Goal: Task Accomplishment & Management: Use online tool/utility

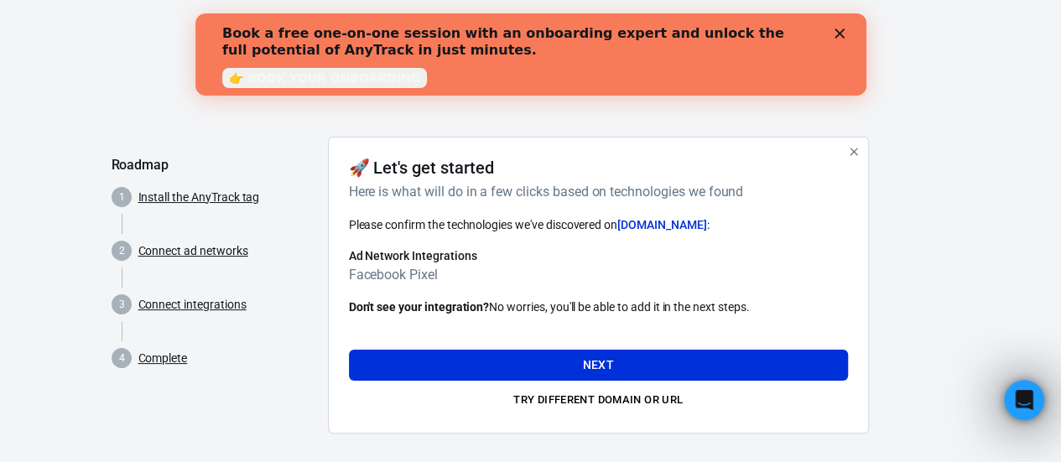
scroll to position [10, 0]
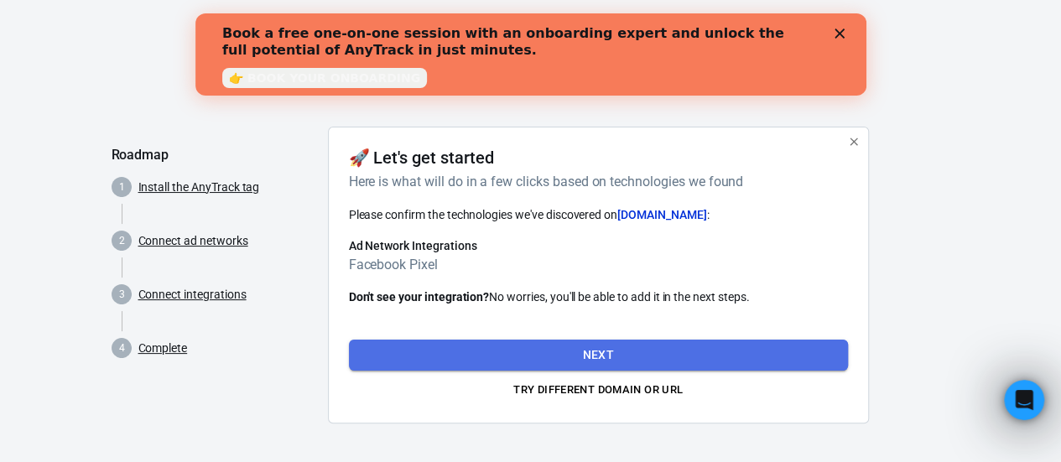
click at [572, 348] on button "Next" at bounding box center [598, 355] width 499 height 31
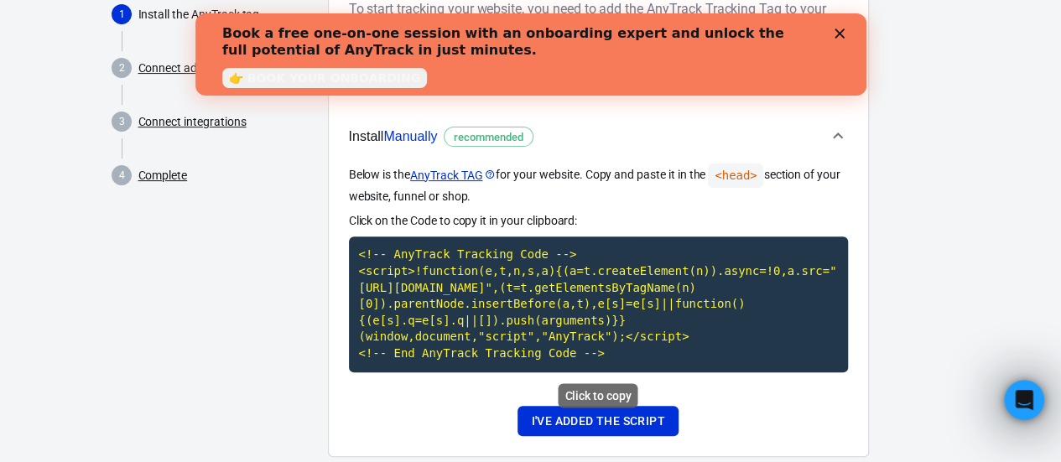
scroll to position [190, 0]
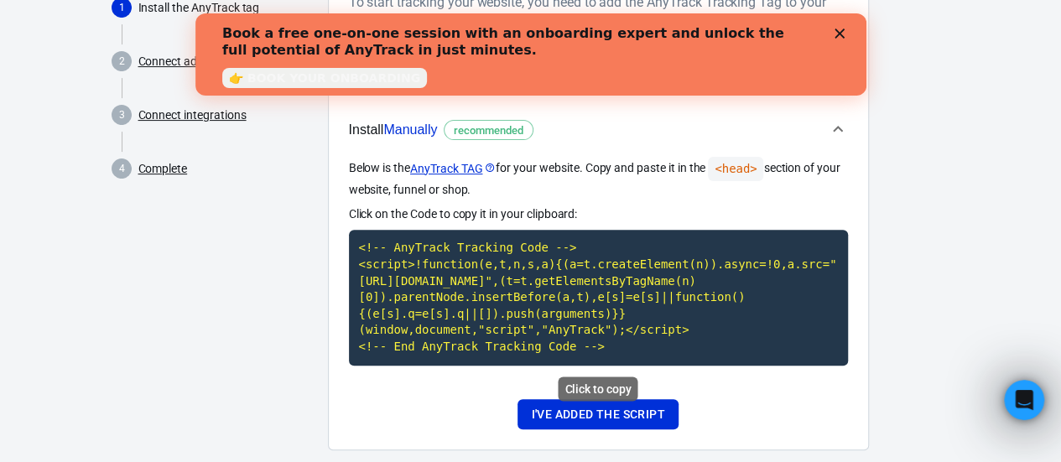
click at [597, 386] on div "Click to copy" at bounding box center [598, 389] width 80 height 24
click at [471, 289] on code "<!-- AnyTrack Tracking Code --> <script>!function(e,t,n,s,a){(a=t.createElement…" at bounding box center [598, 297] width 499 height 135
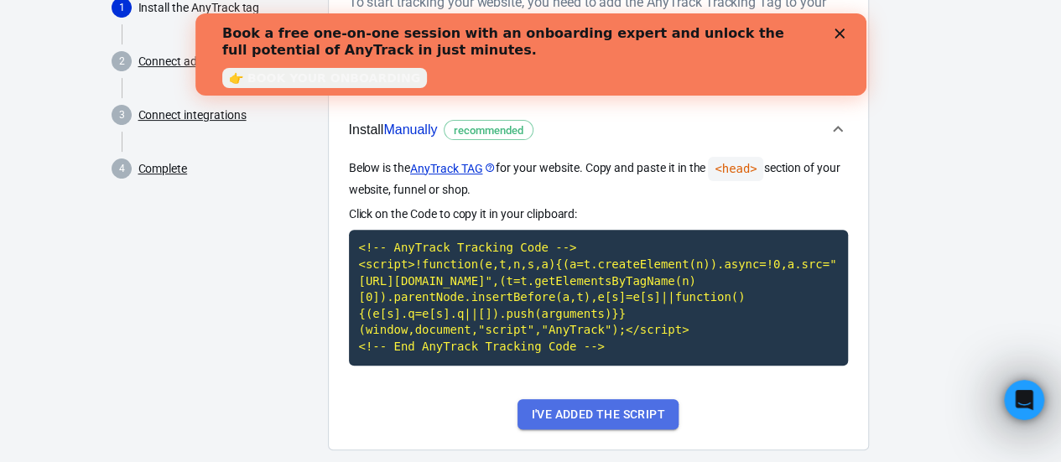
click at [604, 408] on button "I've added the script" at bounding box center [597, 414] width 160 height 31
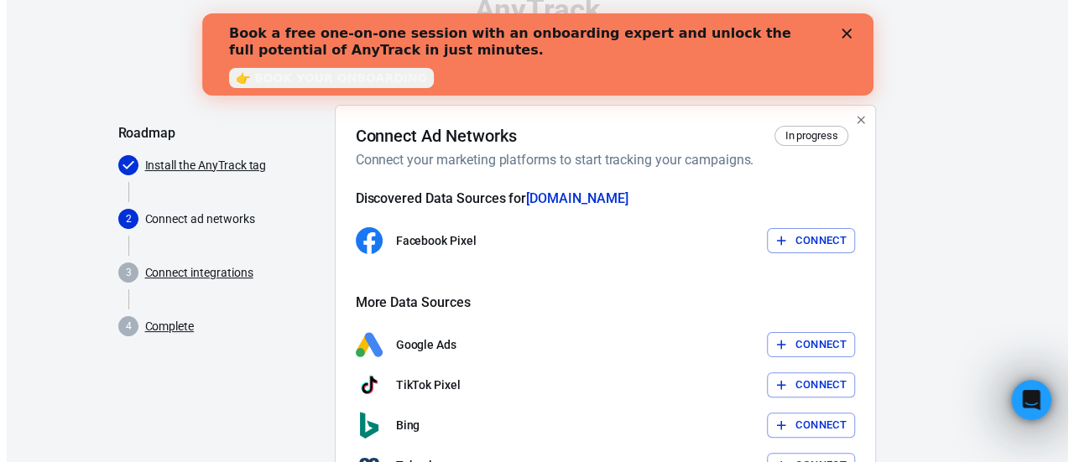
scroll to position [34, 0]
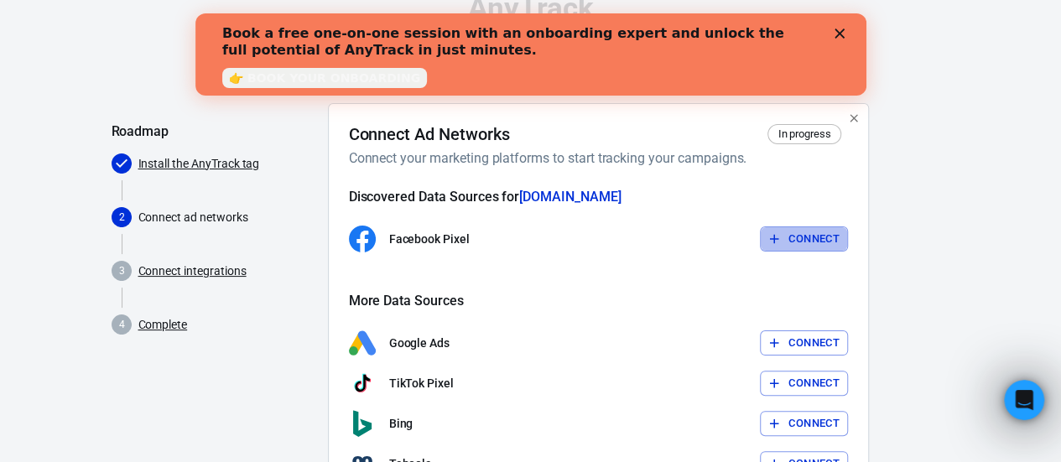
click at [817, 239] on button "Connect" at bounding box center [804, 239] width 88 height 26
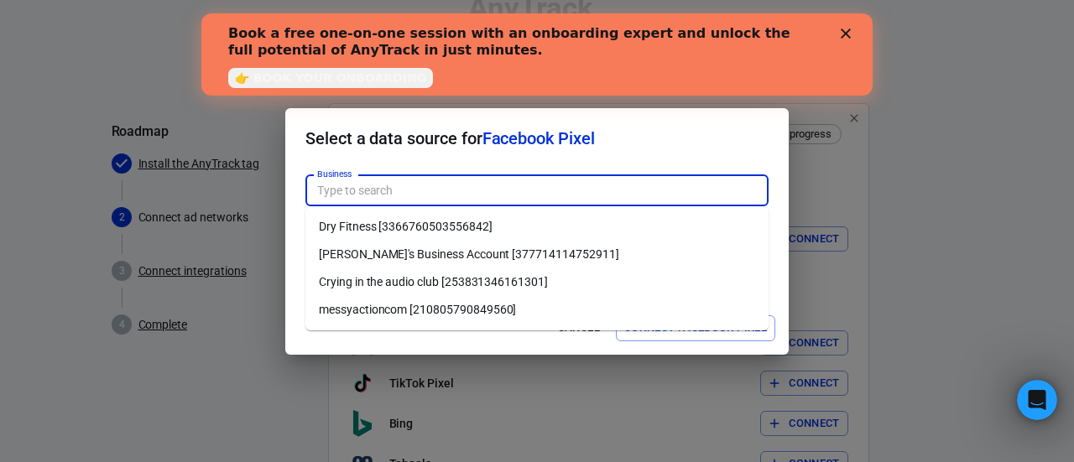
click at [409, 198] on input "Business" at bounding box center [535, 190] width 450 height 21
click at [413, 232] on li "Dry Fitness [3366760503556842]" at bounding box center [536, 227] width 463 height 28
type input "Dry Fitness [3366760503556842]"
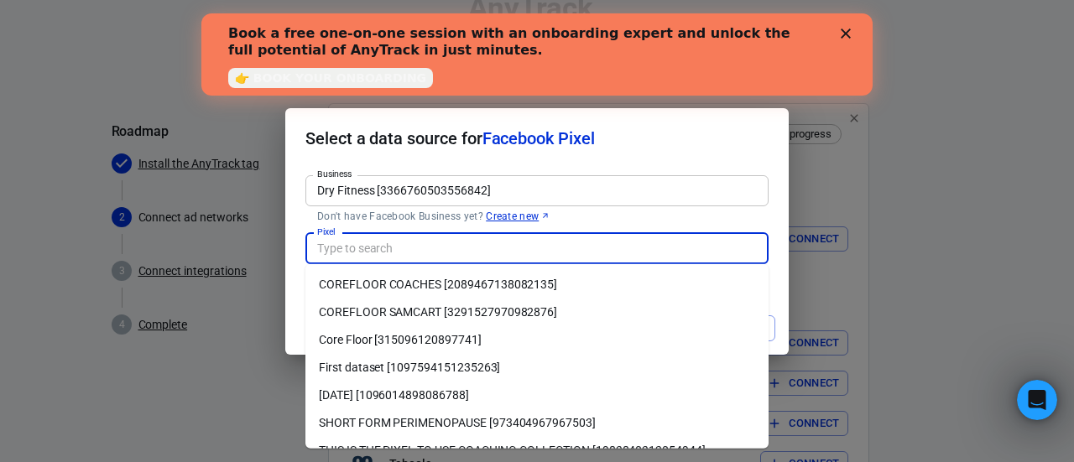
click at [457, 252] on input "Pixel" at bounding box center [535, 248] width 450 height 21
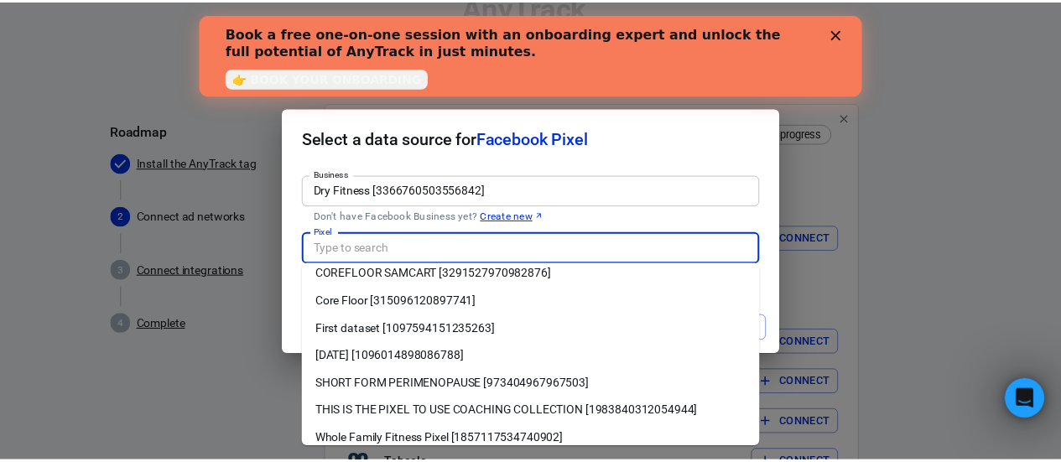
scroll to position [49, 0]
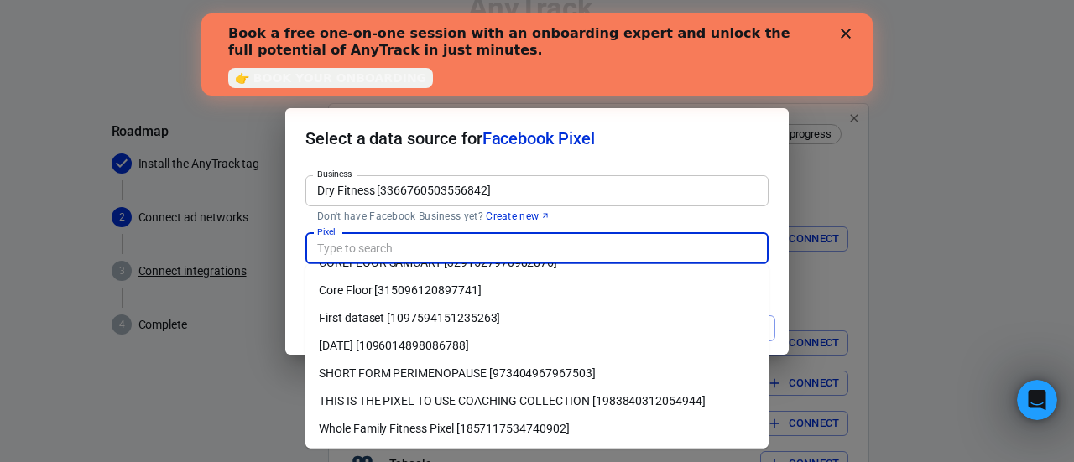
click at [468, 399] on li "THIS IS THE PIXEL TO USE COACHING COLLECTION [1983840312054944]" at bounding box center [536, 401] width 463 height 28
type input "THIS IS THE PIXEL TO USE COACHING COLLECTION [1983840312054944]"
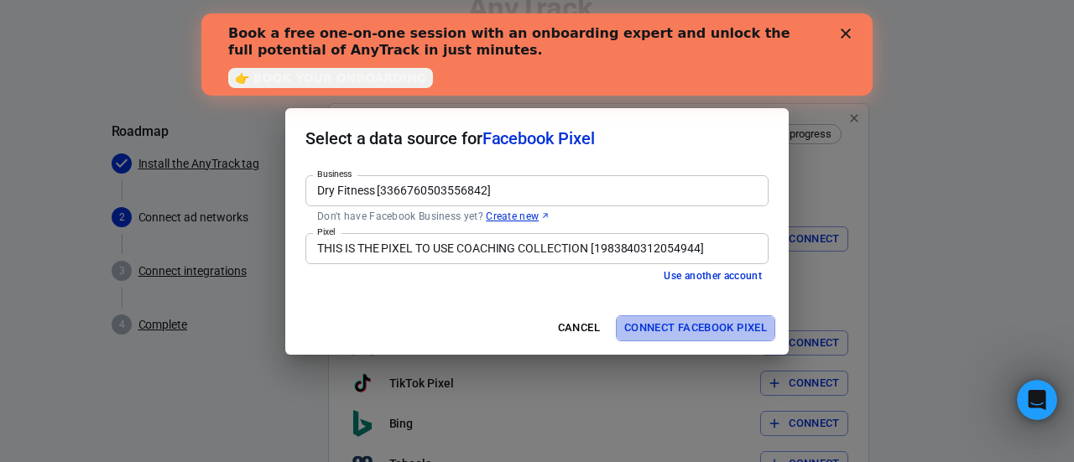
click at [696, 321] on button "Connect Facebook Pixel" at bounding box center [695, 328] width 159 height 26
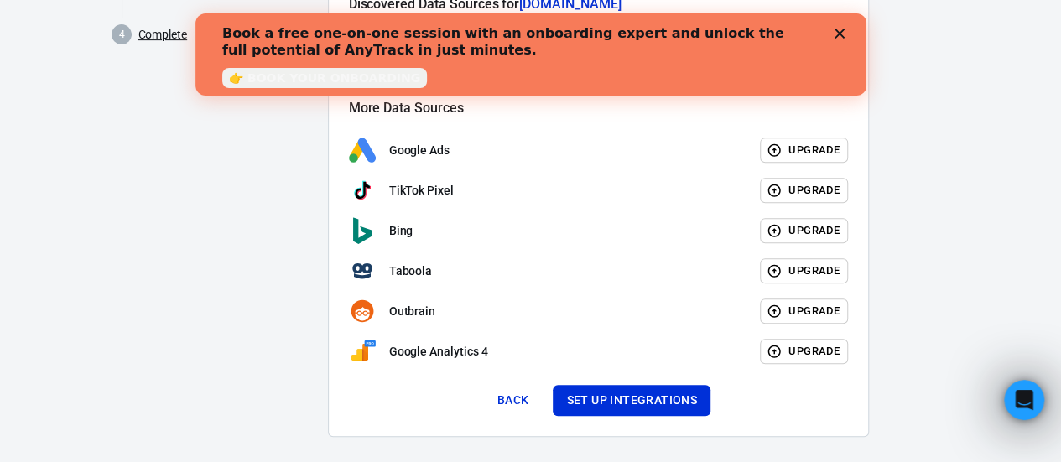
scroll to position [337, 0]
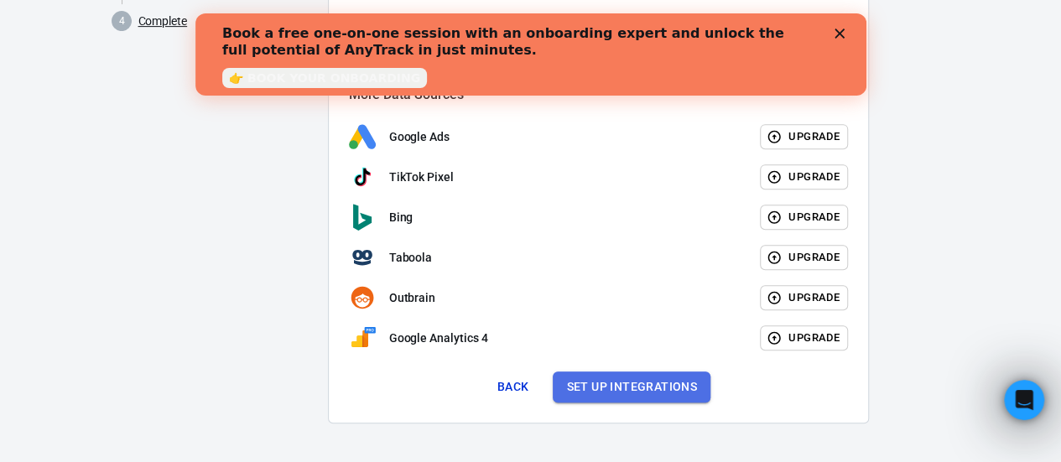
click at [668, 393] on button "Set up integrations" at bounding box center [632, 387] width 158 height 31
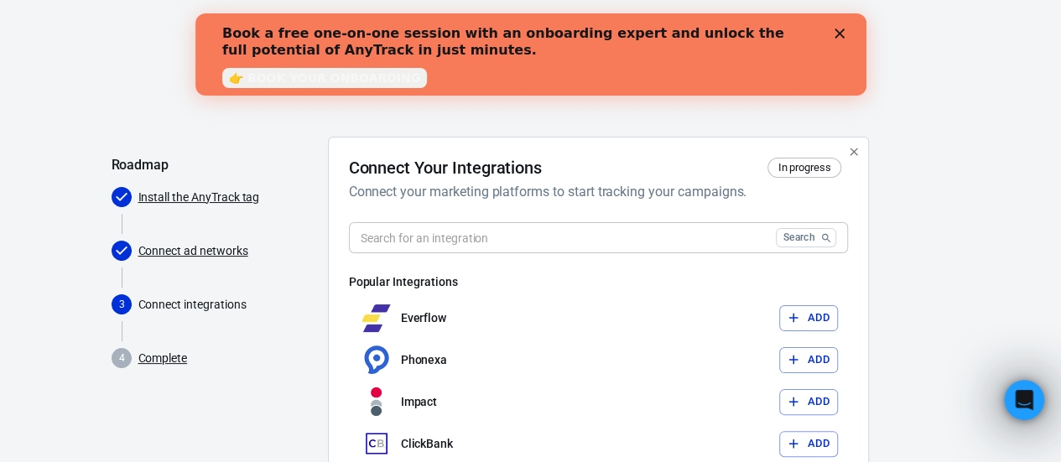
click at [480, 237] on input "text" at bounding box center [559, 237] width 420 height 31
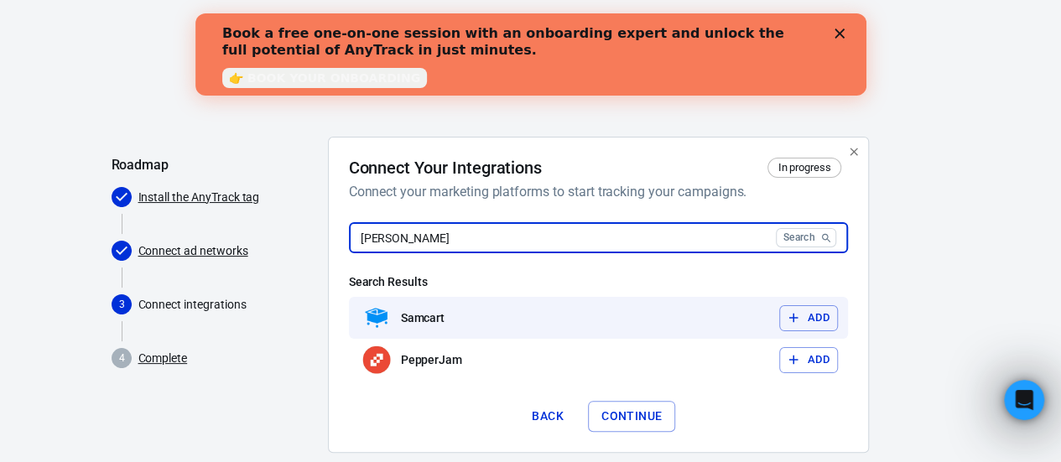
type input "[PERSON_NAME]"
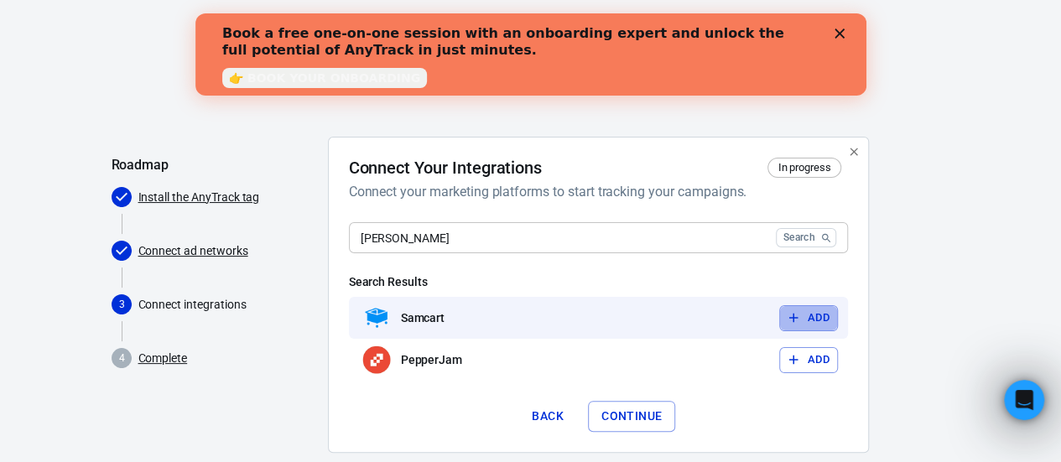
click at [829, 308] on button "Add" at bounding box center [808, 318] width 59 height 26
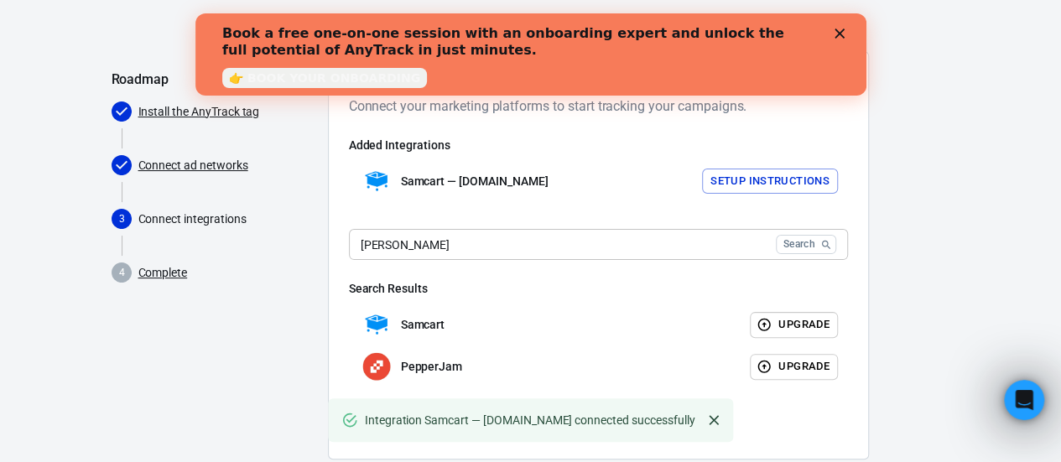
scroll to position [122, 0]
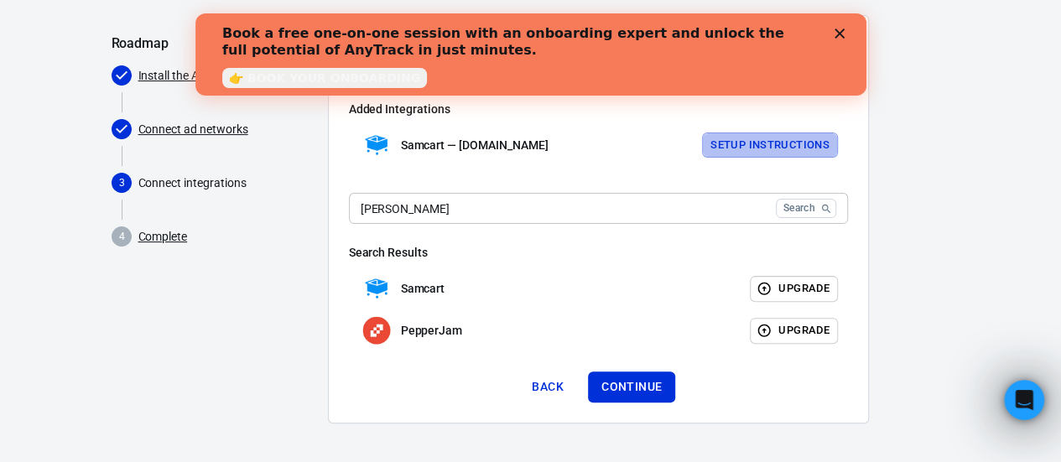
click at [790, 133] on button "Setup Instructions" at bounding box center [770, 146] width 136 height 26
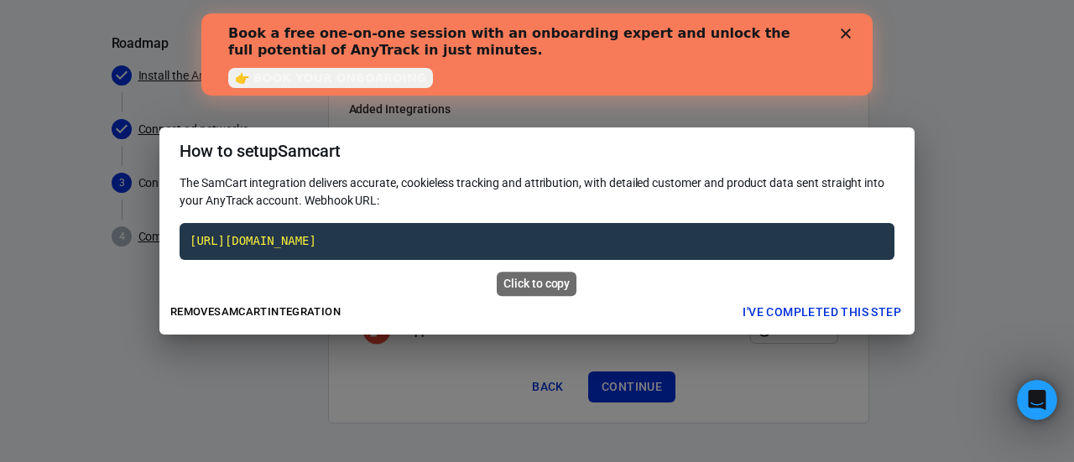
click at [550, 237] on code "[URL][DOMAIN_NAME]" at bounding box center [536, 241] width 715 height 37
click at [686, 240] on code "[URL][DOMAIN_NAME]" at bounding box center [536, 241] width 715 height 37
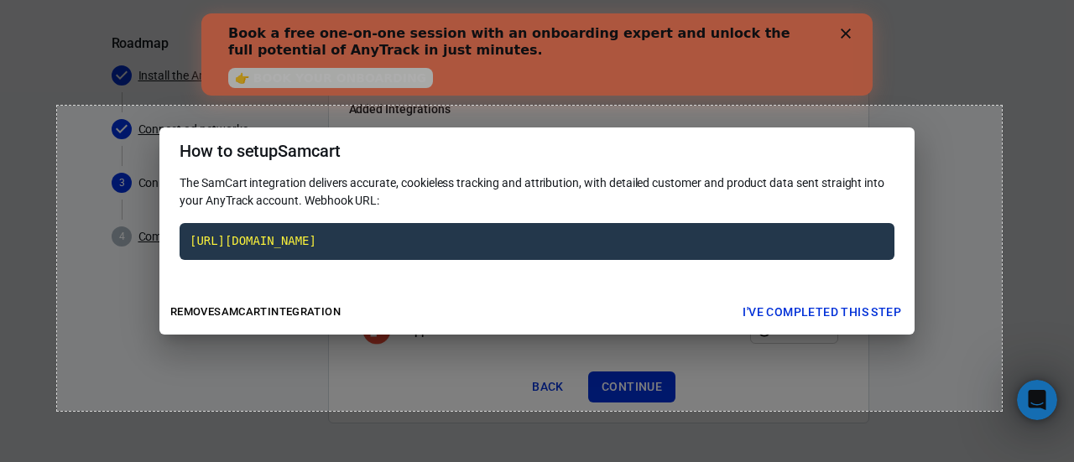
drag, startPoint x: 57, startPoint y: 106, endPoint x: 1000, endPoint y: 412, distance: 991.2
click at [1000, 412] on div "1126 X 364" at bounding box center [537, 170] width 1074 height 585
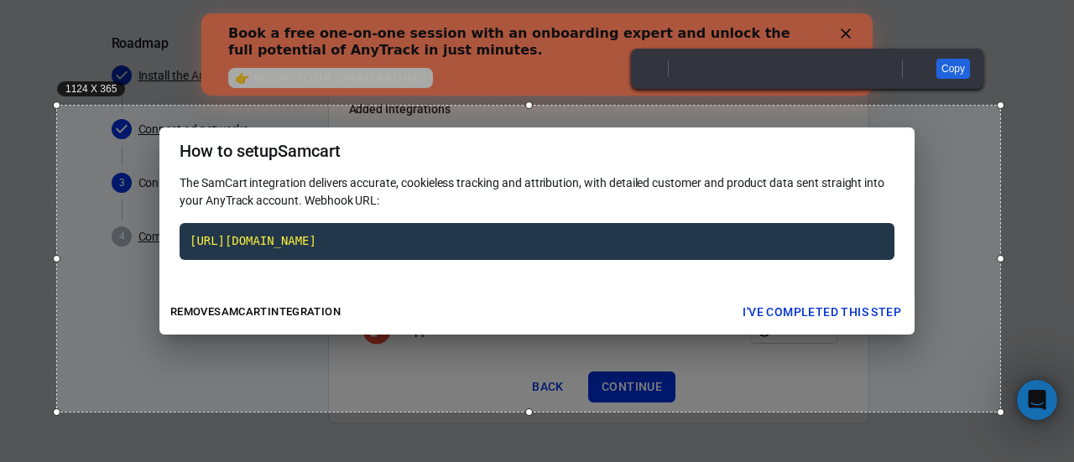
click at [944, 76] on link "Copy" at bounding box center [953, 69] width 34 height 20
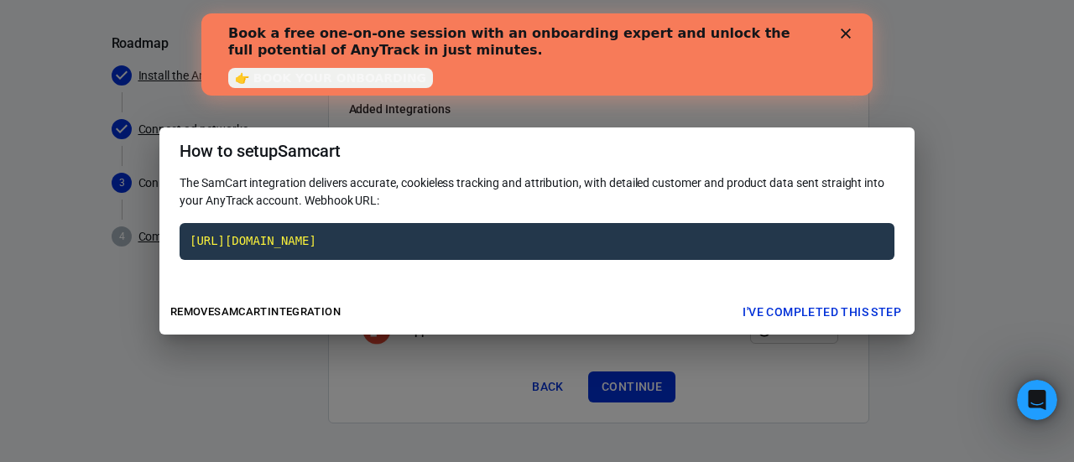
click at [828, 309] on button "I've completed this step" at bounding box center [822, 312] width 172 height 31
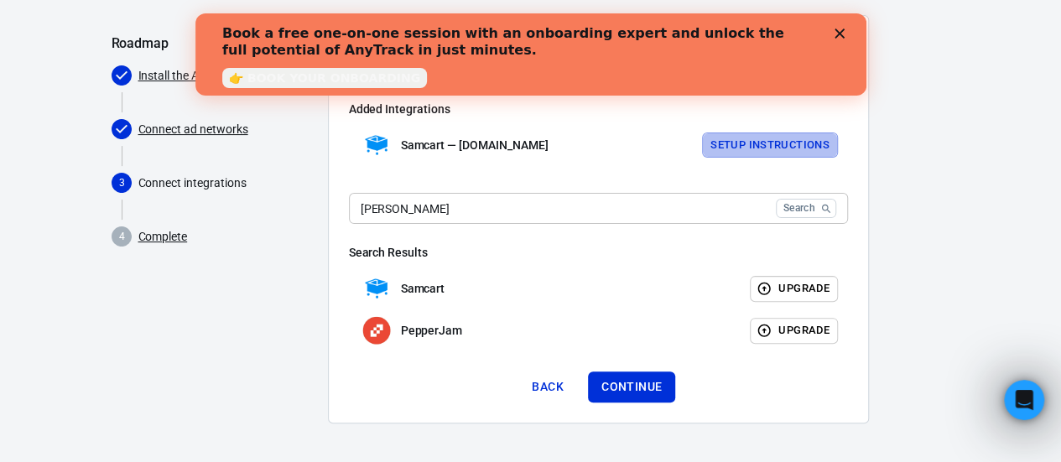
click at [755, 133] on button "Setup Instructions" at bounding box center [770, 146] width 136 height 26
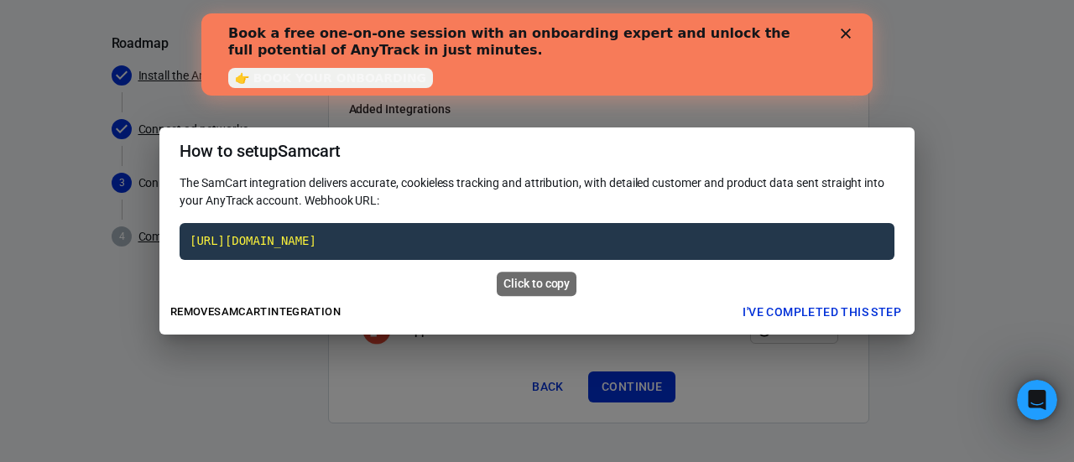
click at [367, 239] on code "[URL][DOMAIN_NAME]" at bounding box center [536, 241] width 715 height 37
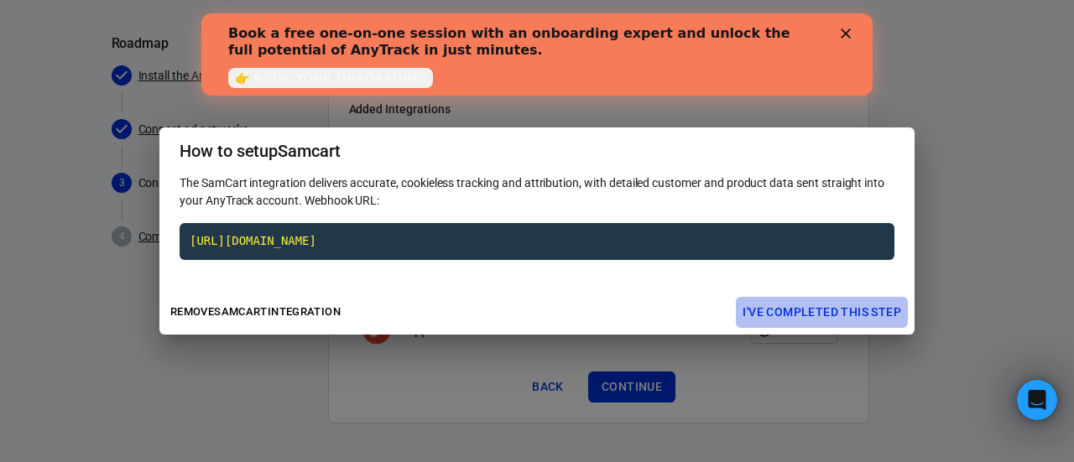
click at [857, 304] on button "I've completed this step" at bounding box center [822, 312] width 172 height 31
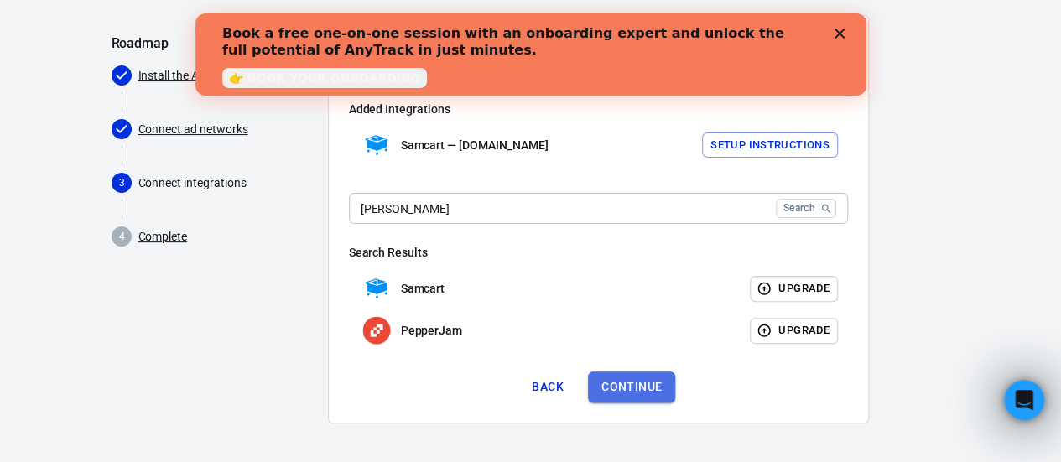
click at [621, 376] on button "Continue" at bounding box center [631, 387] width 87 height 31
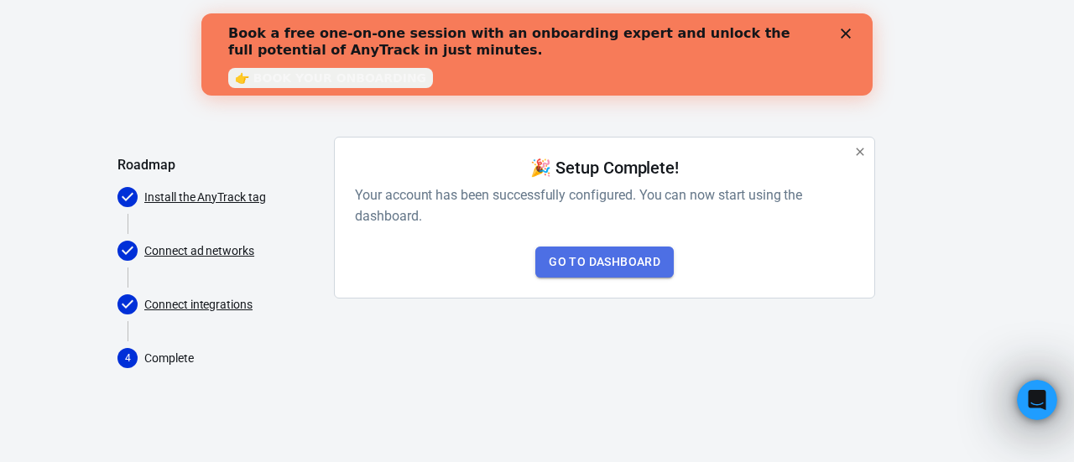
click at [581, 249] on link "Go to Dashboard" at bounding box center [604, 262] width 138 height 31
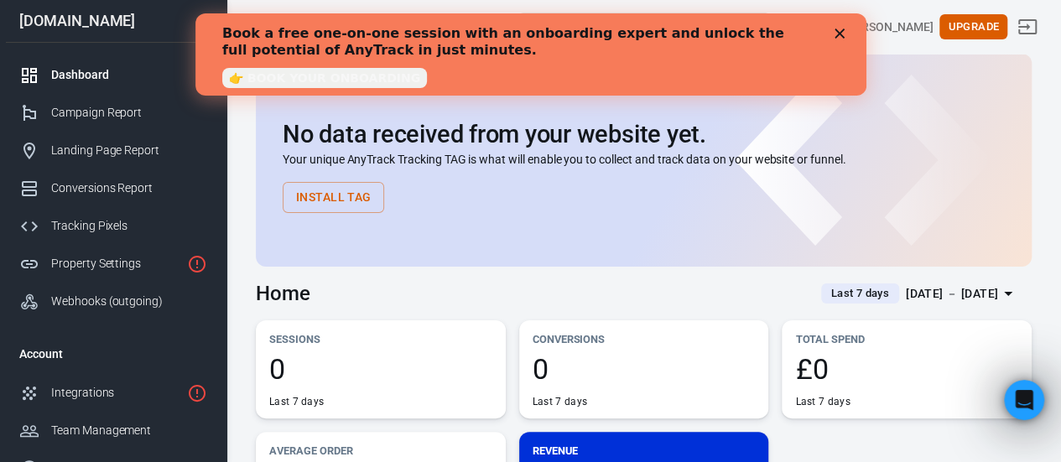
click at [278, 78] on link "👉 BOOK YOUR ONBOARDING" at bounding box center [323, 78] width 205 height 20
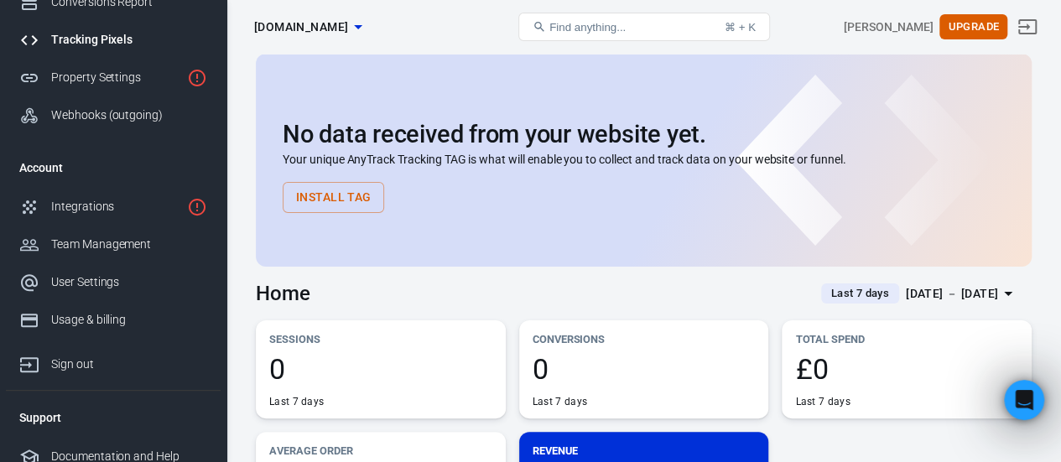
scroll to position [199, 0]
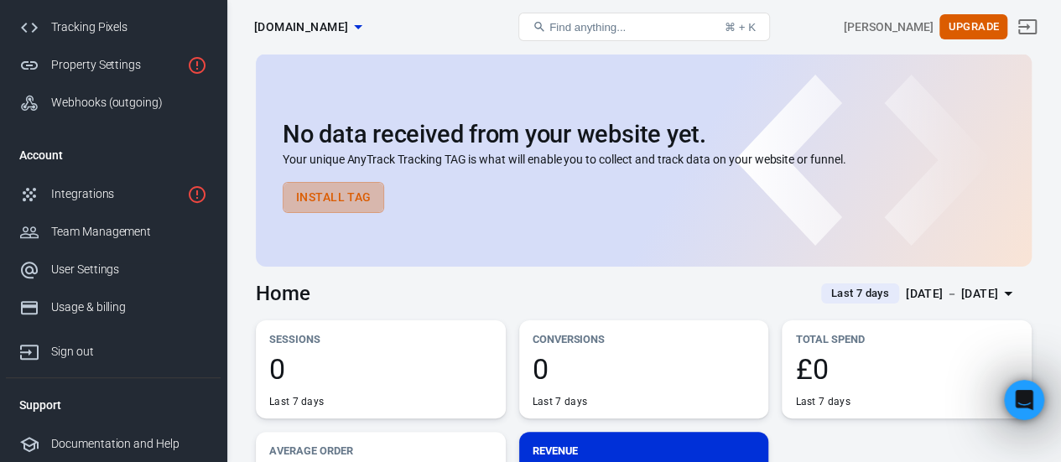
click at [361, 199] on button "Install Tag" at bounding box center [333, 197] width 101 height 31
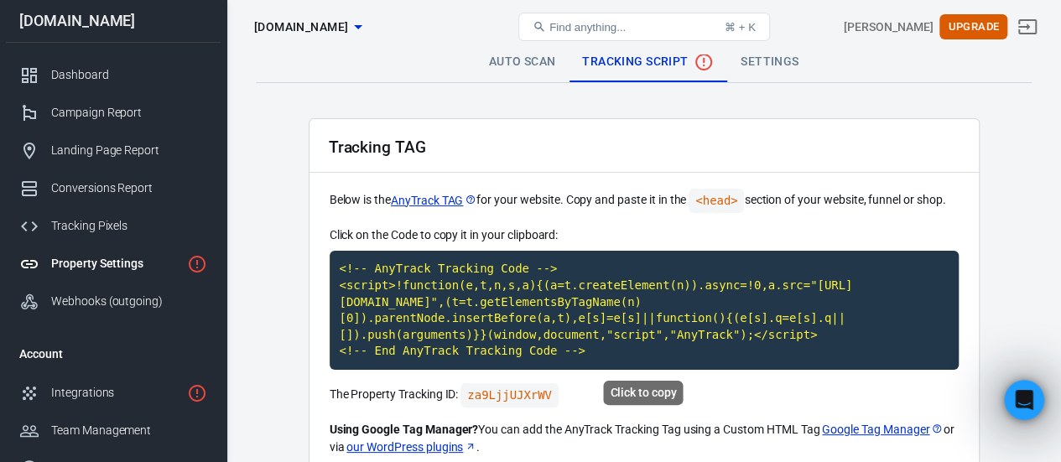
click at [473, 298] on code "<!-- AnyTrack Tracking Code --> <script>!function(e,t,n,s,a){(a=t.createElement…" at bounding box center [644, 310] width 629 height 119
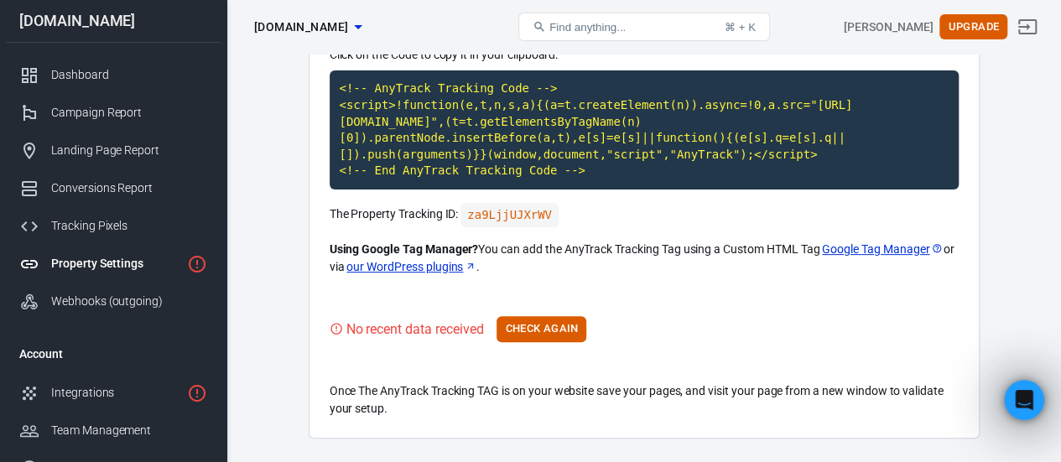
scroll to position [181, 0]
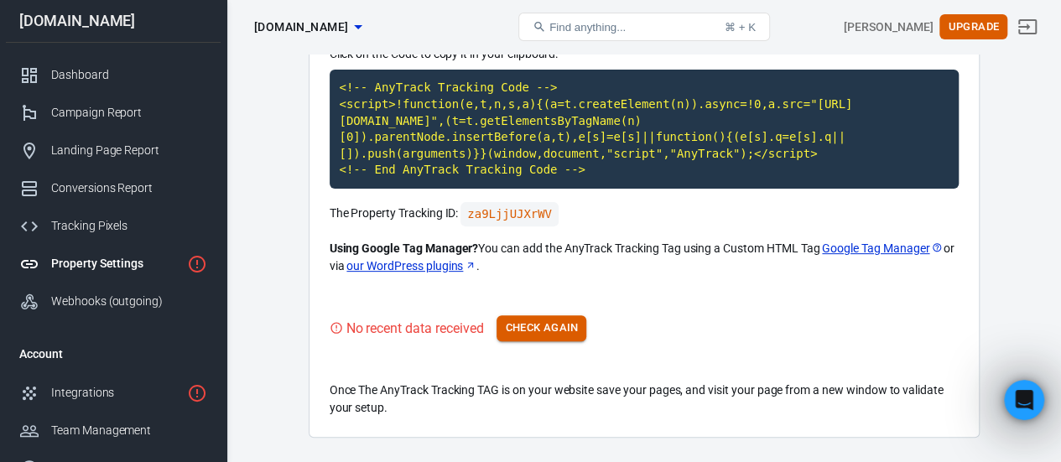
click at [537, 331] on button "Check Again" at bounding box center [542, 328] width 90 height 26
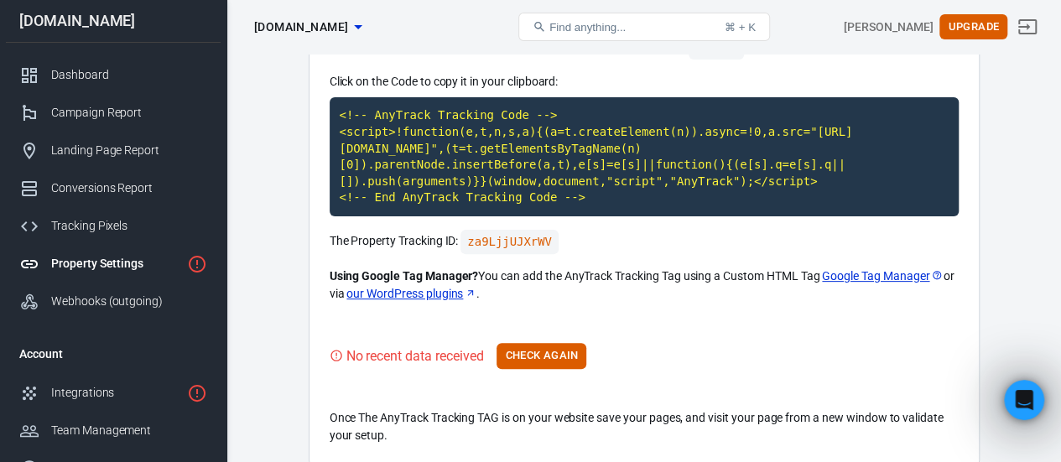
scroll to position [151, 0]
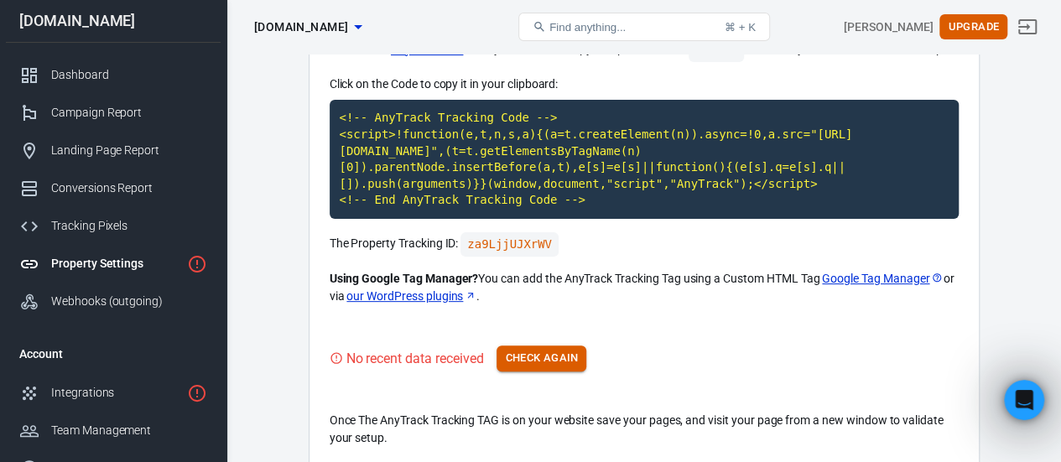
click at [543, 361] on button "Check Again" at bounding box center [542, 359] width 90 height 26
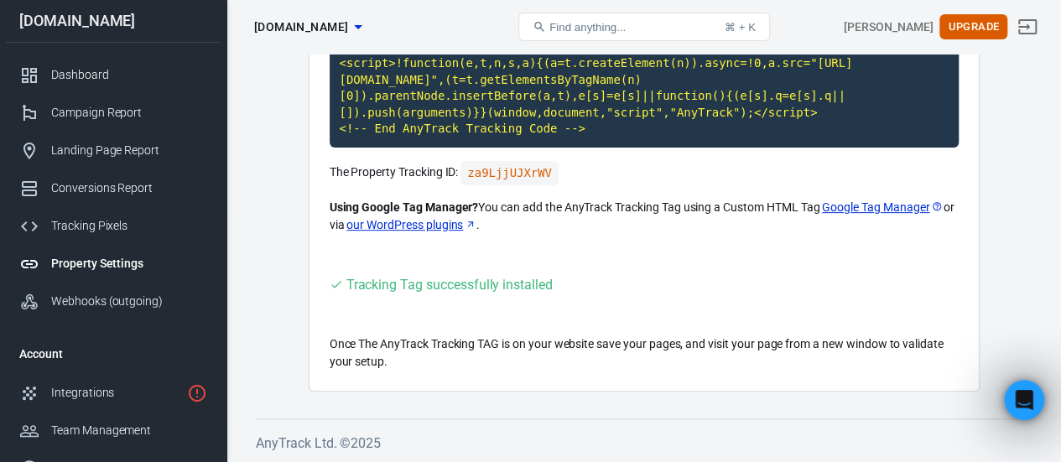
scroll to position [0, 0]
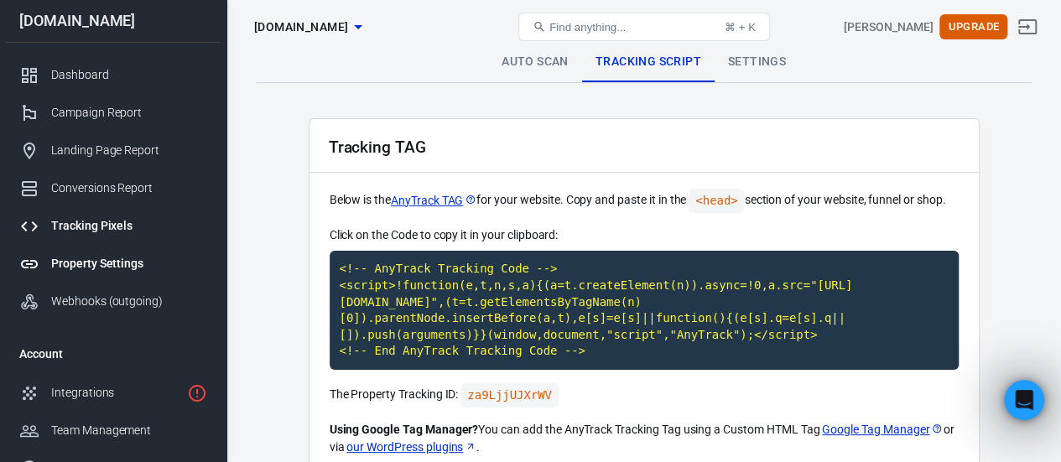
click at [92, 221] on div "Tracking Pixels" at bounding box center [129, 226] width 156 height 18
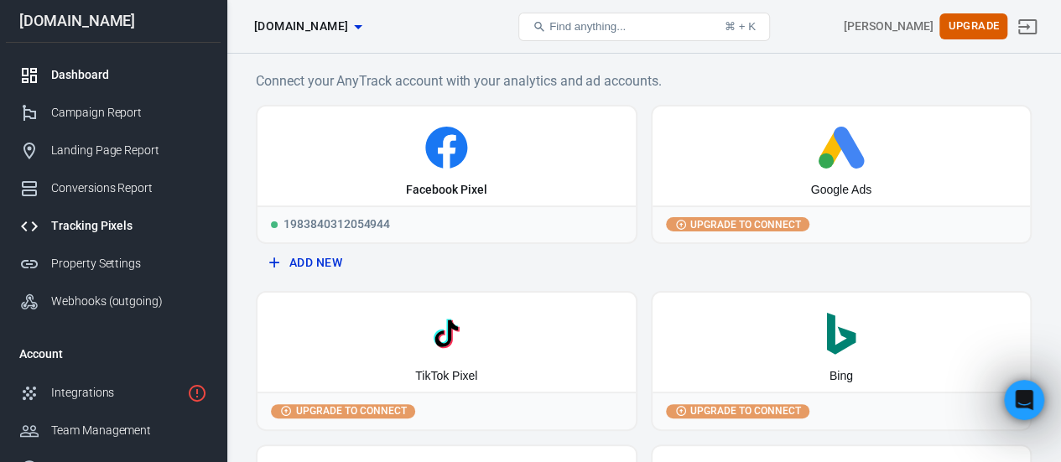
click at [86, 74] on div "Dashboard" at bounding box center [129, 75] width 156 height 18
